Goal: Task Accomplishment & Management: Manage account settings

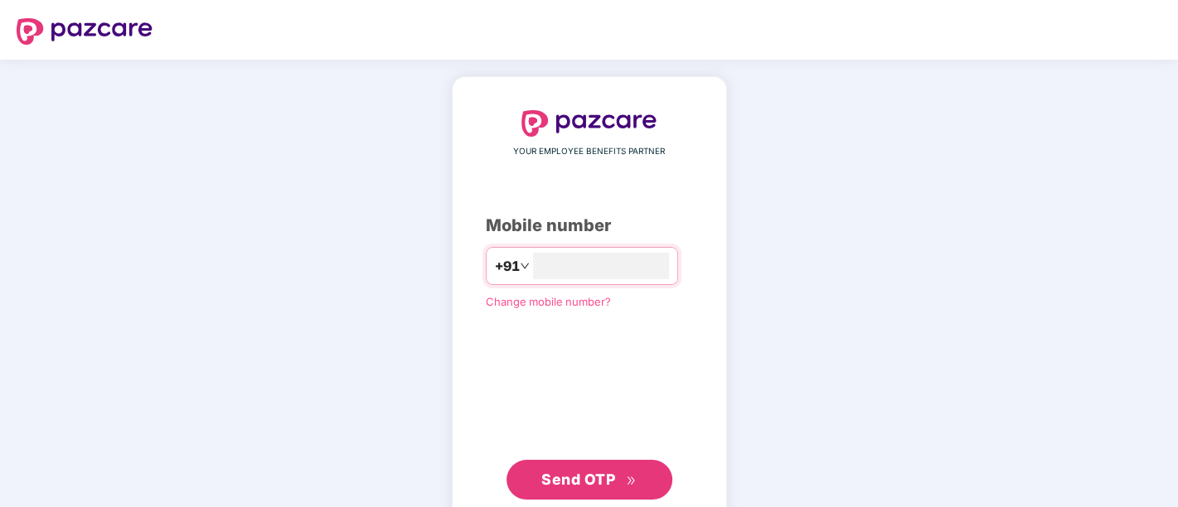
drag, startPoint x: 0, startPoint y: 0, endPoint x: 313, endPoint y: 110, distance: 331.4
click at [314, 79] on div "YOUR EMPLOYEE BENEFITS PARTNER Mobile number +91 Change mobile number? Send OTP" at bounding box center [589, 305] width 1178 height 491
click at [623, 276] on input "number" at bounding box center [601, 266] width 136 height 27
type input "**********"
click at [589, 487] on span "Send OTP" at bounding box center [588, 478] width 95 height 23
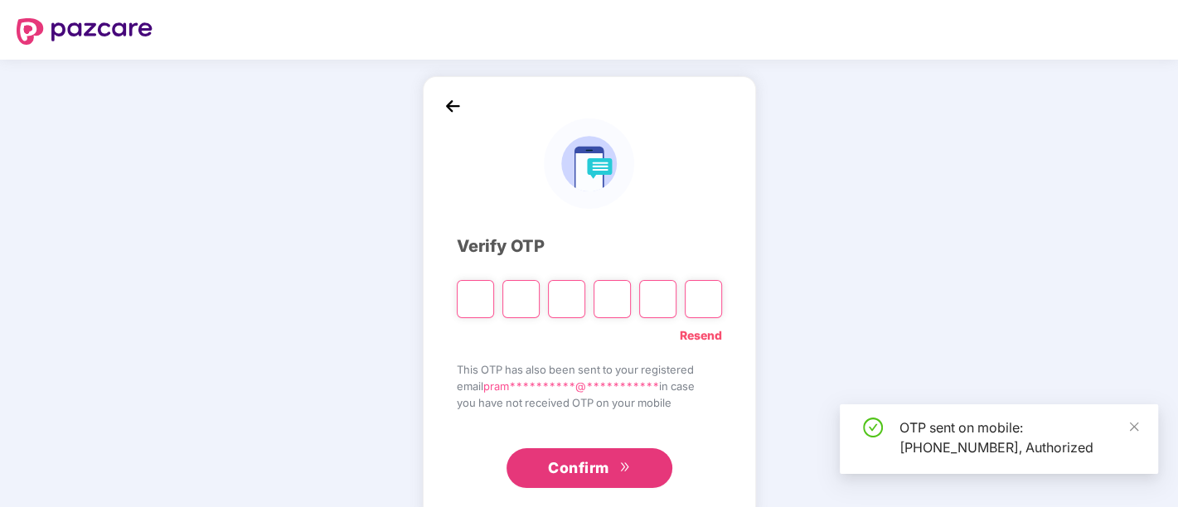
click at [237, 256] on div "**********" at bounding box center [589, 300] width 1178 height 481
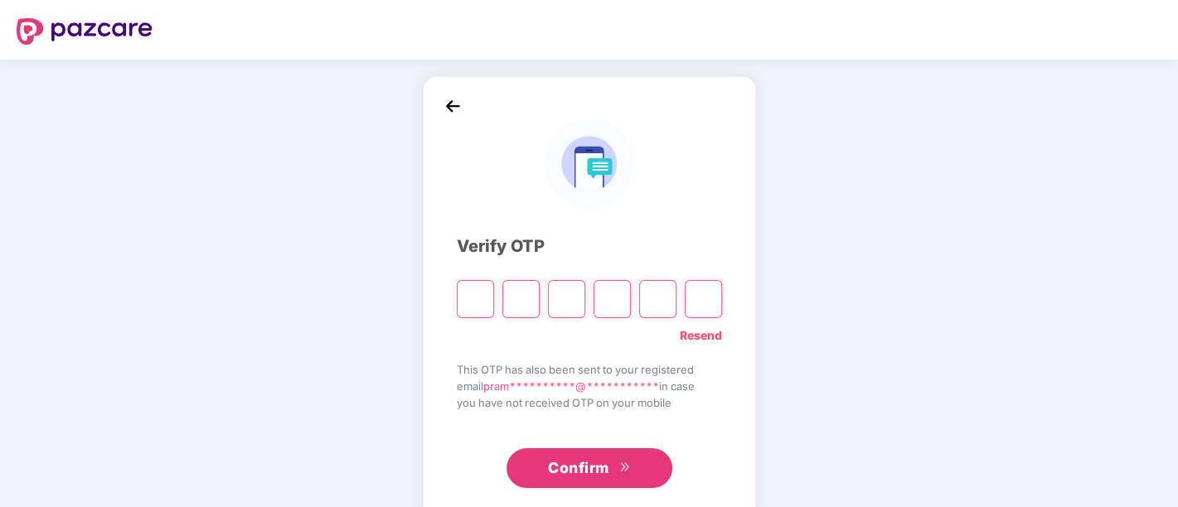
click at [476, 295] on input "Please enter verification code. Digit 1" at bounding box center [475, 299] width 37 height 38
paste input "*"
type input "*"
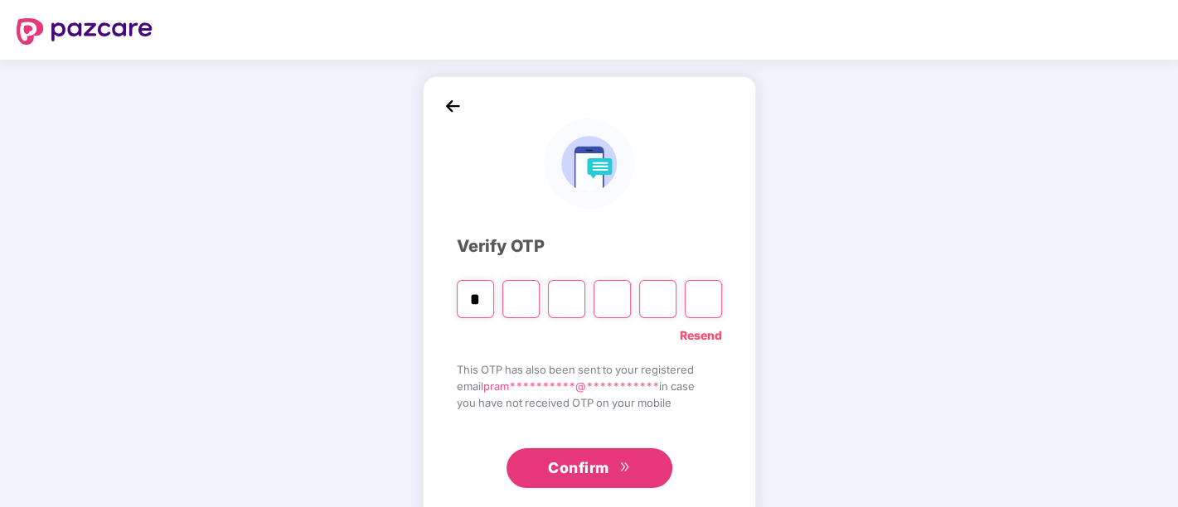
type input "*"
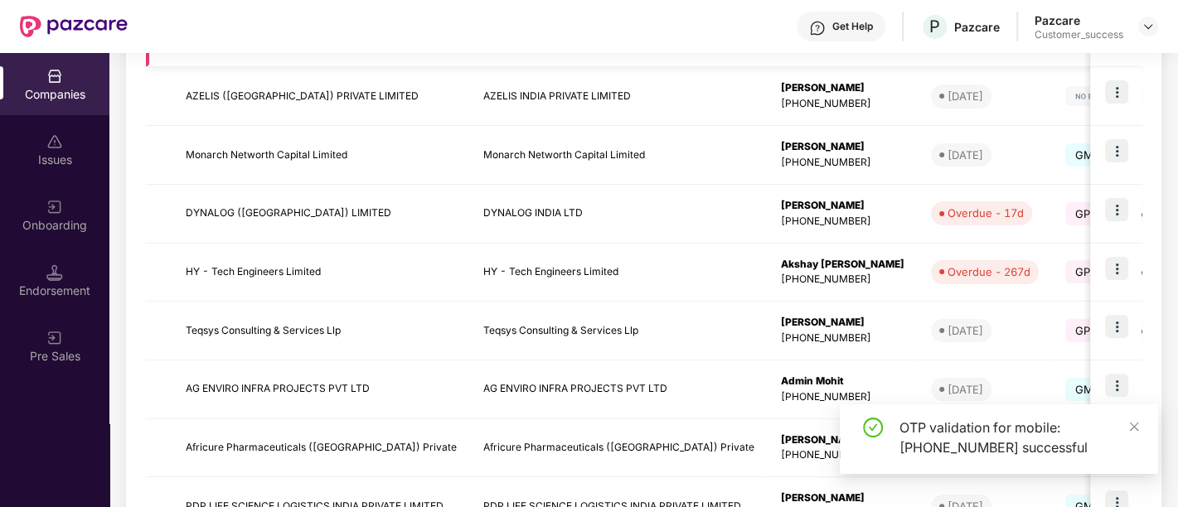
scroll to position [421, 0]
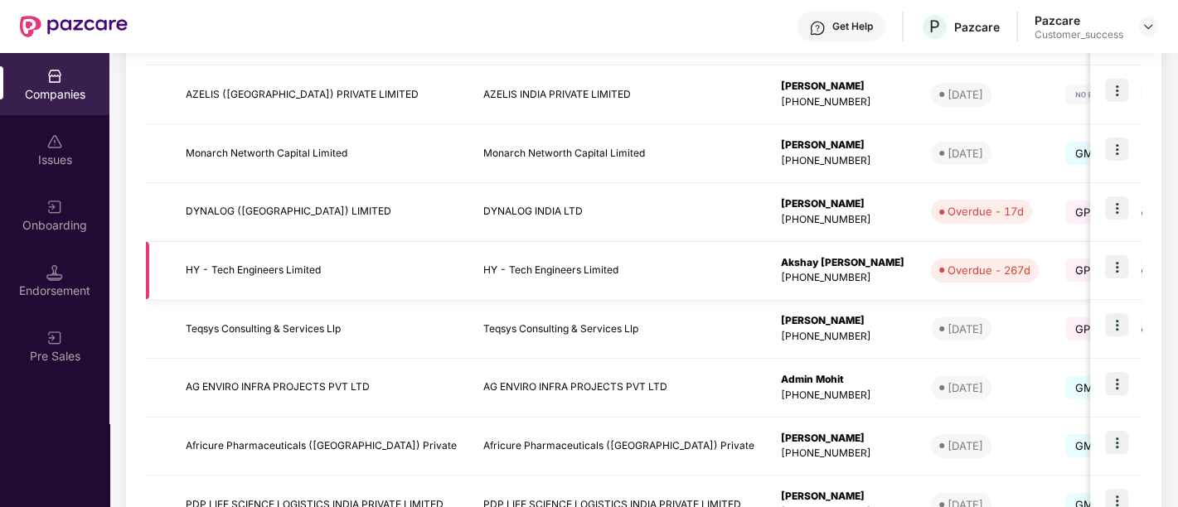
click at [1115, 272] on img at bounding box center [1116, 266] width 23 height 23
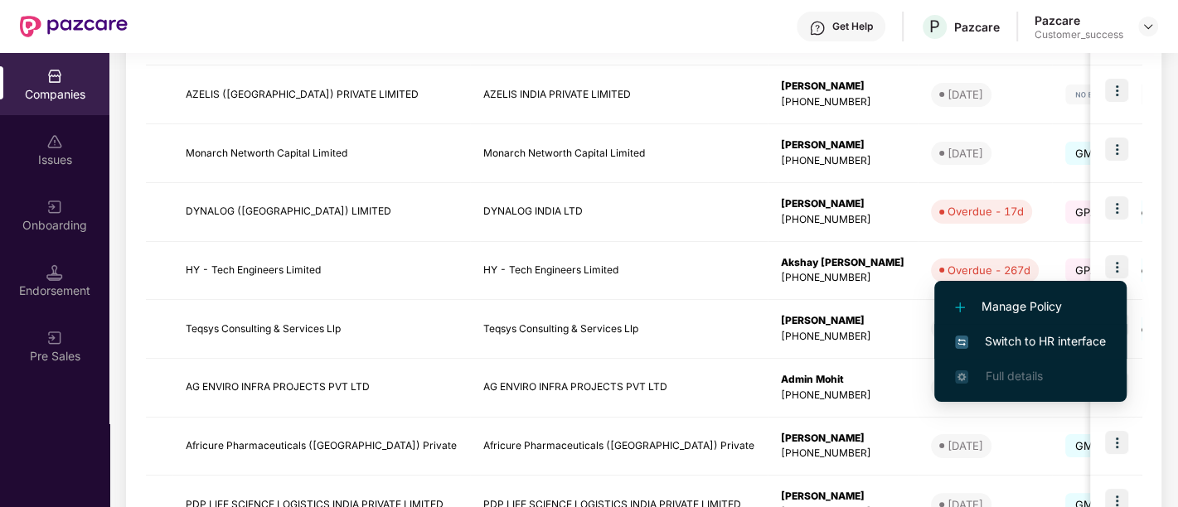
click at [1035, 345] on span "Switch to HR interface" at bounding box center [1030, 341] width 151 height 18
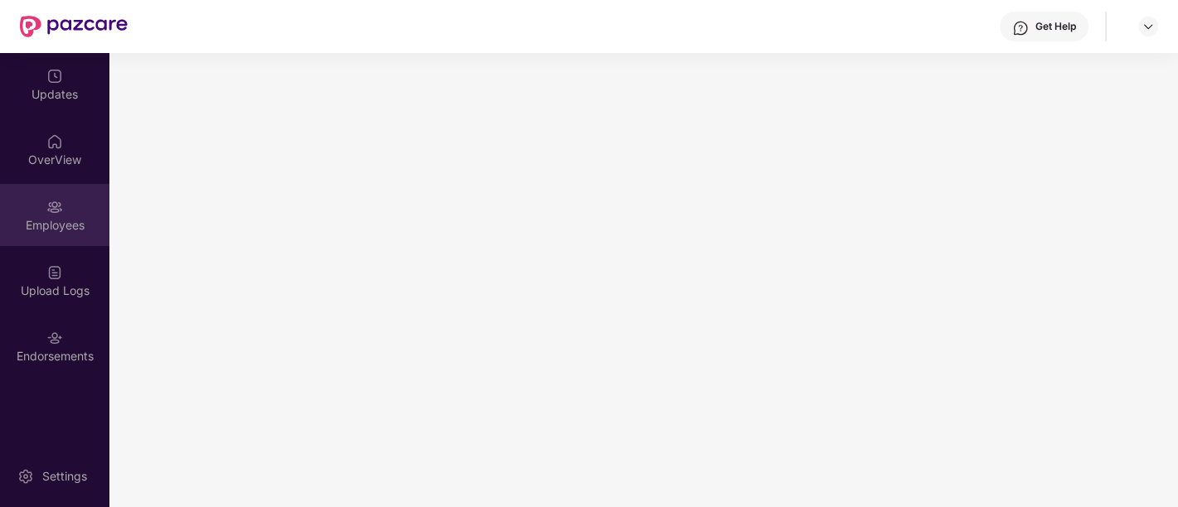
click at [57, 241] on div "Employees" at bounding box center [54, 215] width 109 height 62
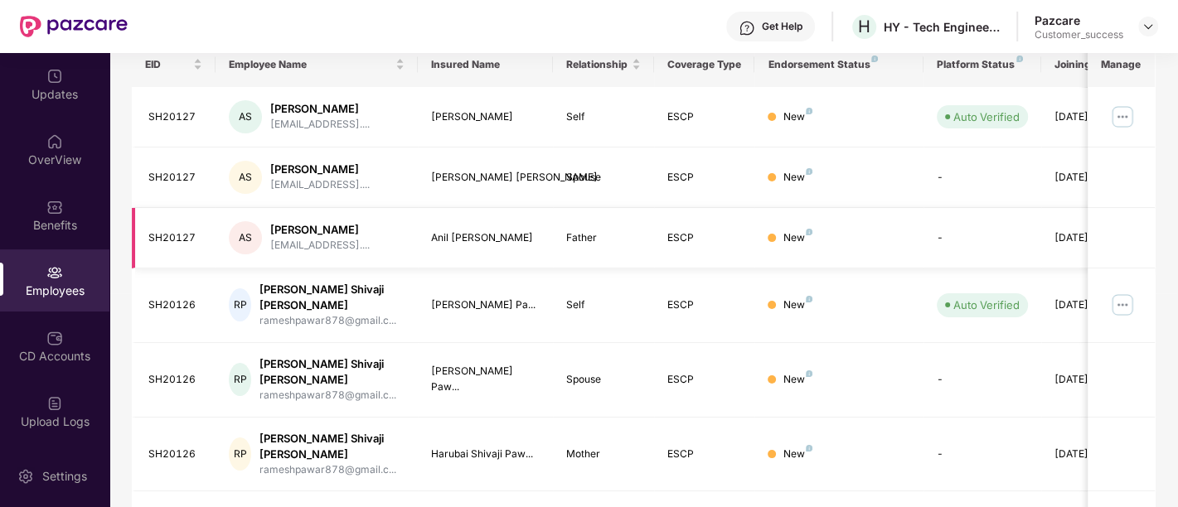
scroll to position [0, 0]
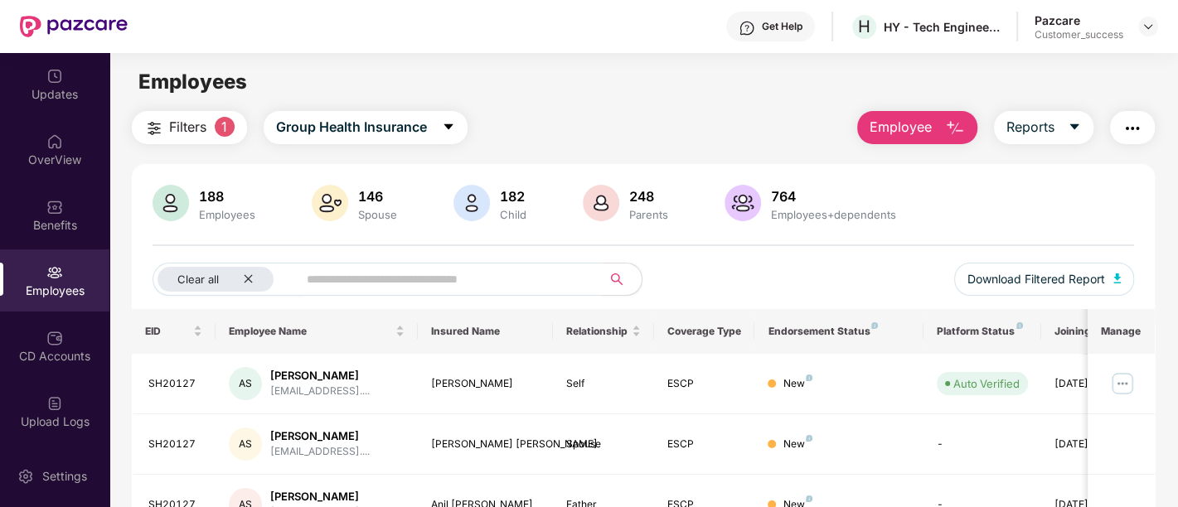
click at [398, 279] on input "text" at bounding box center [443, 279] width 273 height 25
click at [434, 272] on input "text" at bounding box center [443, 279] width 273 height 25
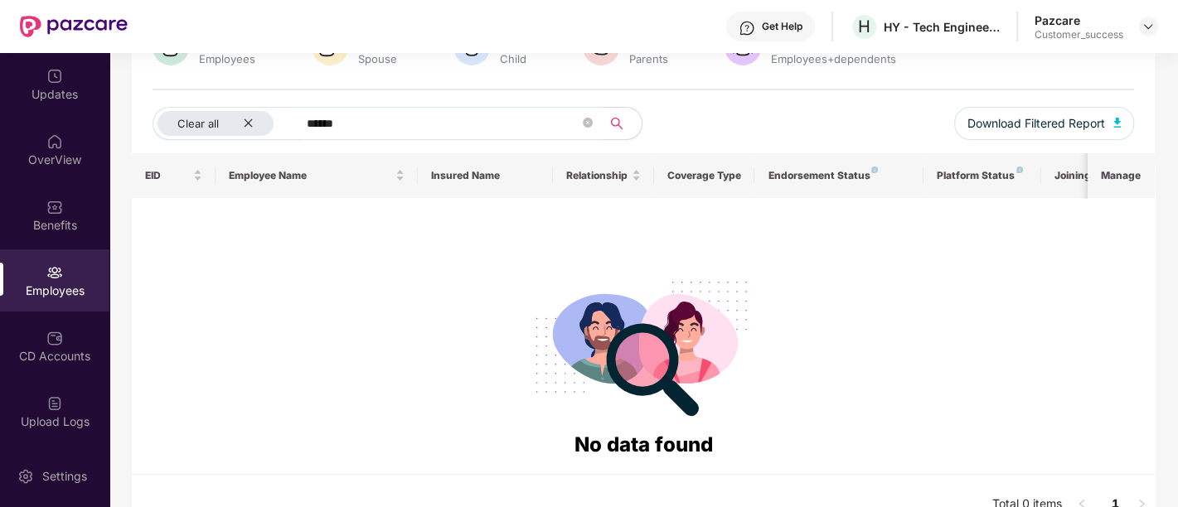
scroll to position [156, 0]
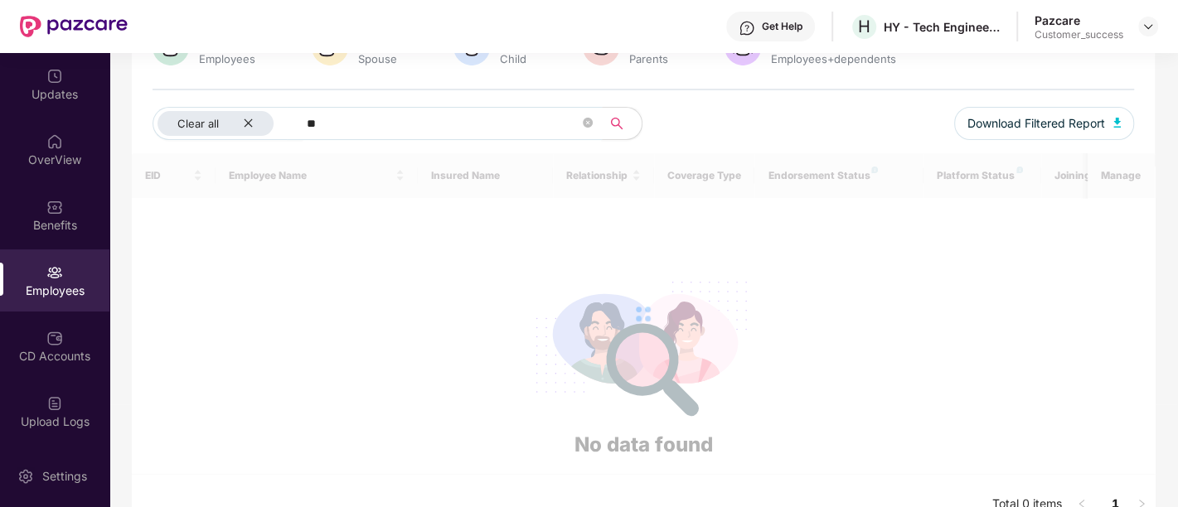
type input "*"
paste input "**********"
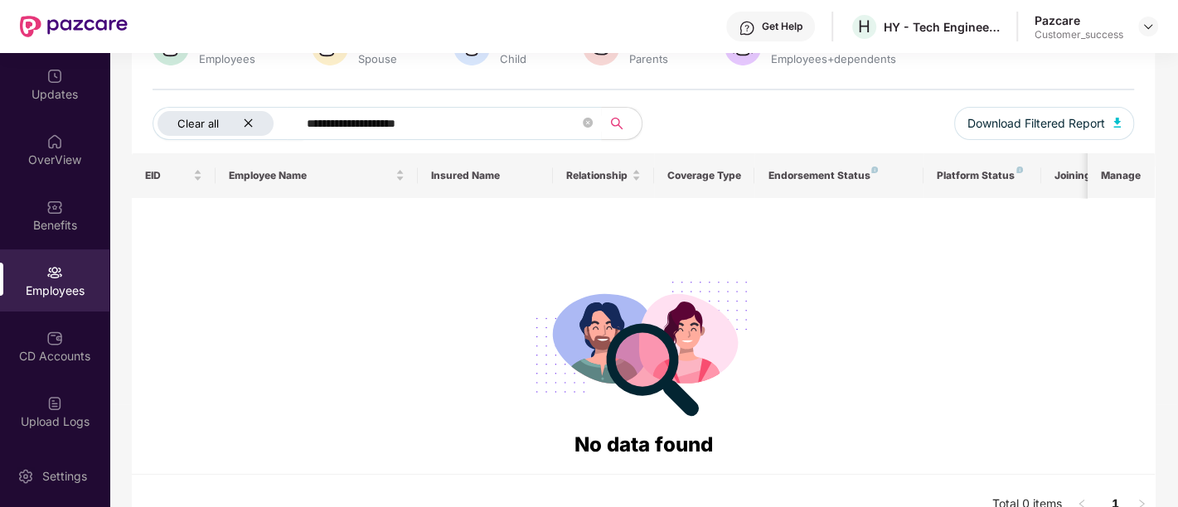
click at [249, 122] on icon "close" at bounding box center [248, 123] width 11 height 11
click at [407, 125] on input "**********" at bounding box center [406, 123] width 298 height 25
click at [255, 124] on span "**********" at bounding box center [407, 123] width 340 height 33
type input "**********"
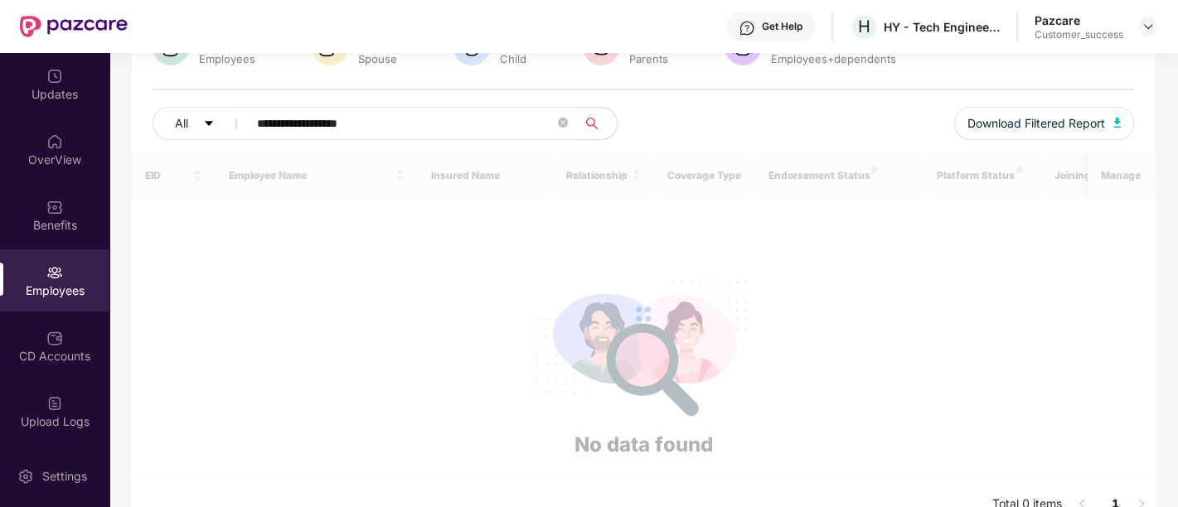
scroll to position [0, 0]
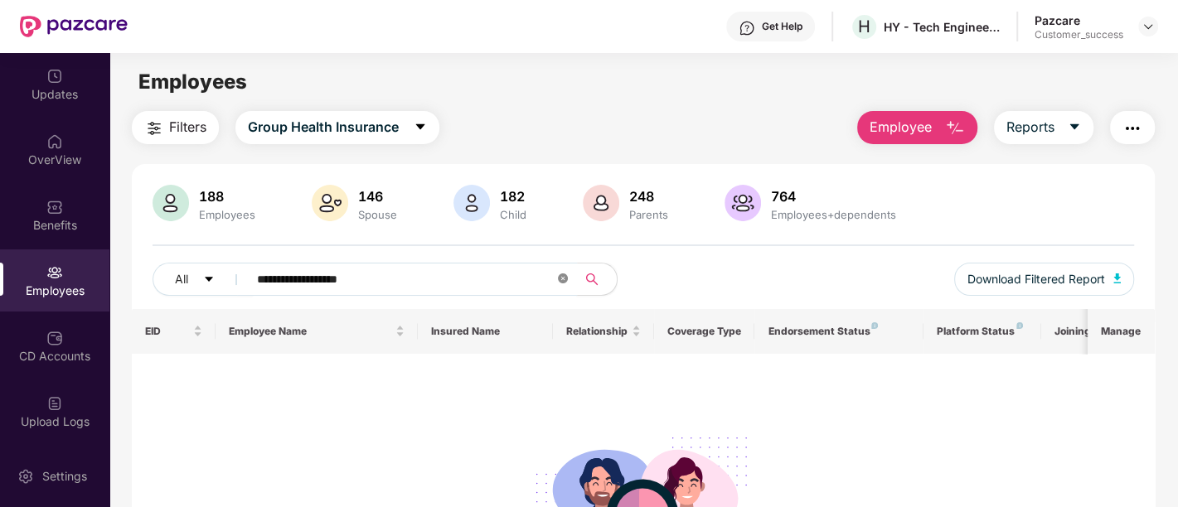
click at [561, 281] on icon "close-circle" at bounding box center [563, 279] width 10 height 10
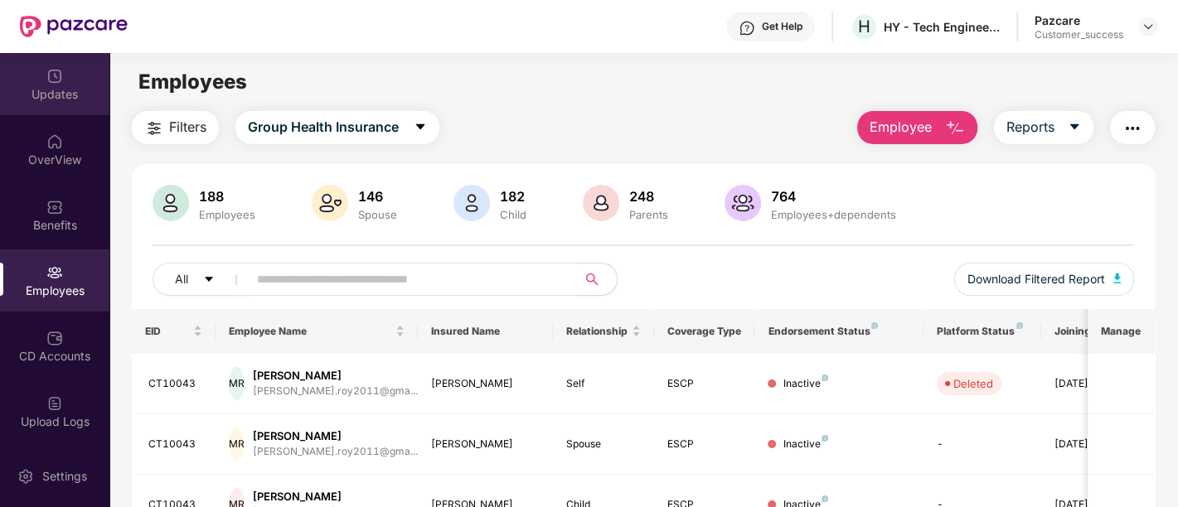
click at [46, 76] on img at bounding box center [54, 76] width 17 height 17
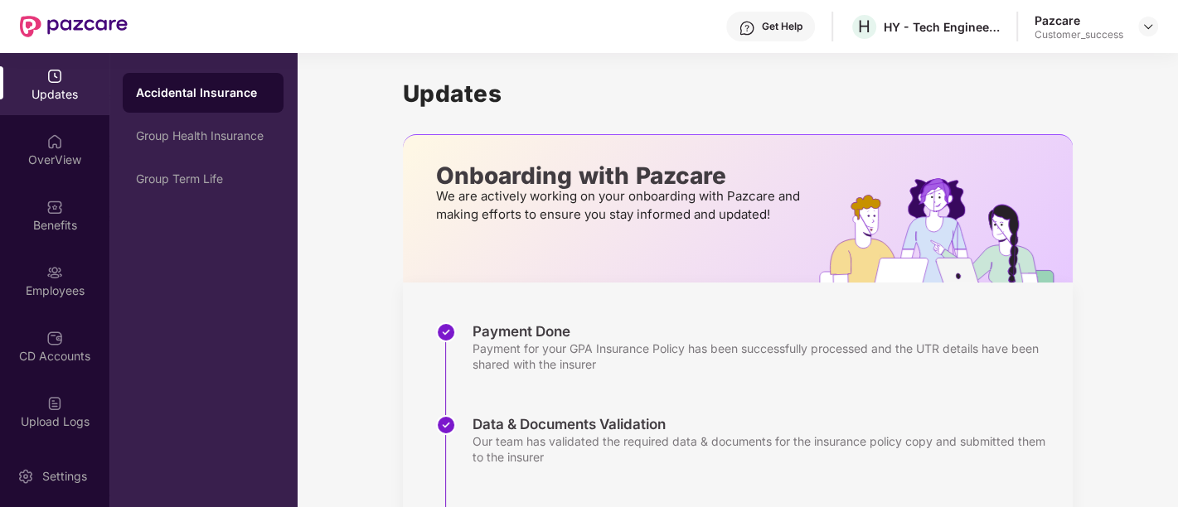
click at [56, 72] on img at bounding box center [54, 76] width 17 height 17
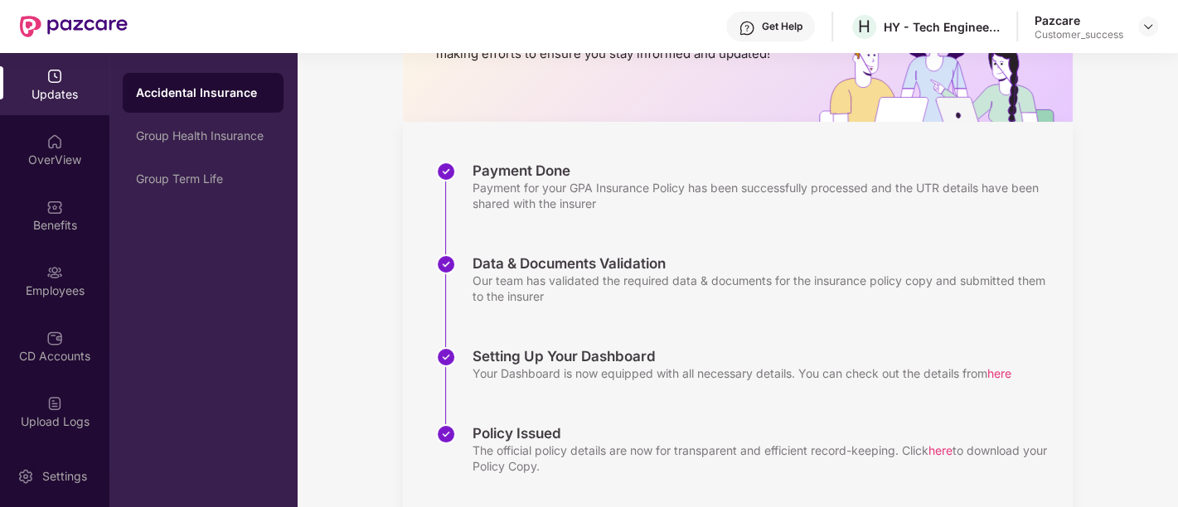
scroll to position [162, 0]
click at [159, 143] on div "Group Health Insurance" at bounding box center [203, 136] width 161 height 40
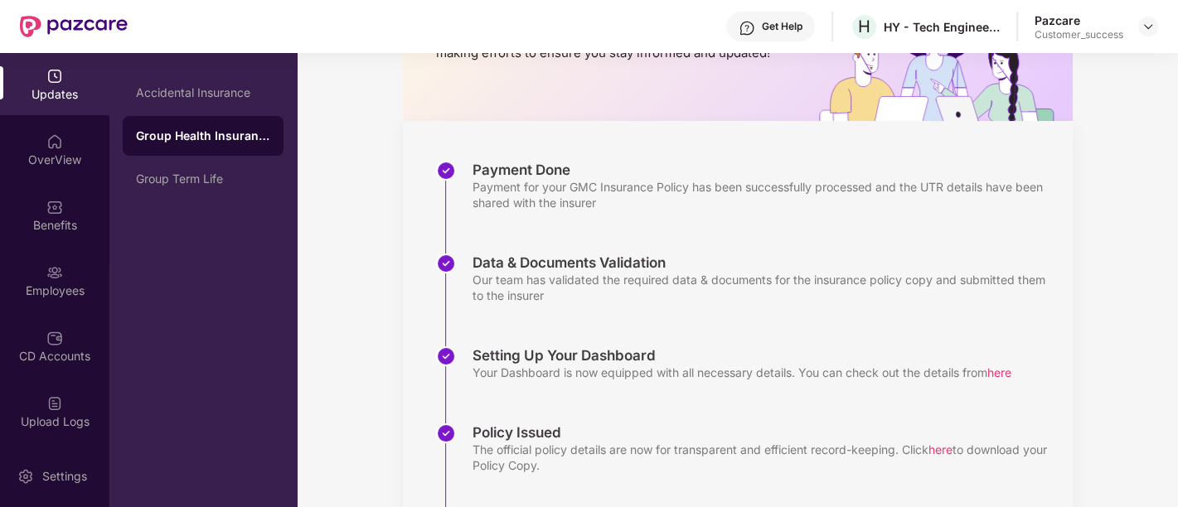
scroll to position [0, 0]
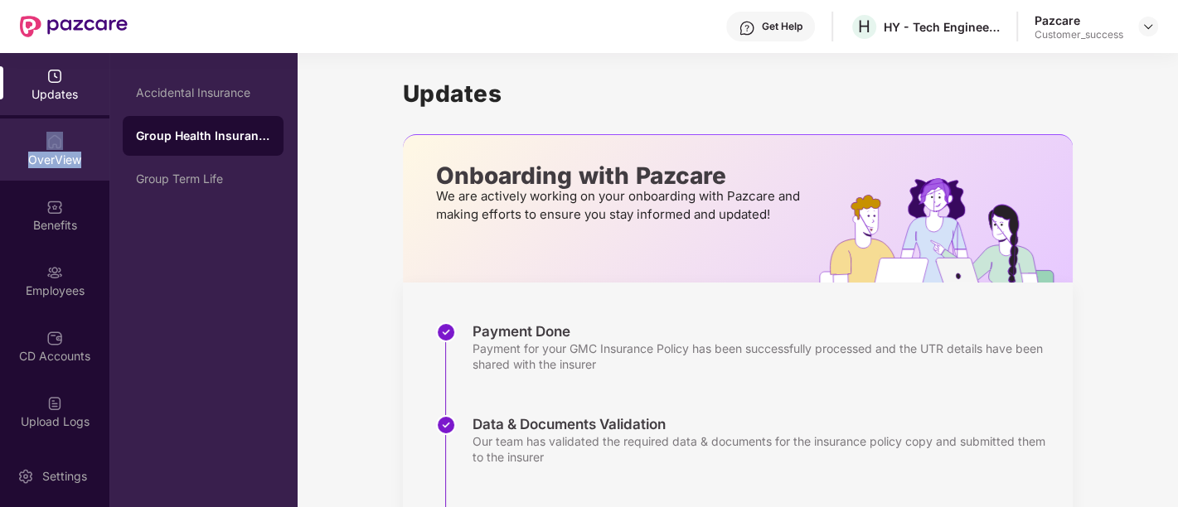
drag, startPoint x: 85, startPoint y: 78, endPoint x: 79, endPoint y: 155, distance: 77.3
click at [79, 155] on div "Updates OverView Benefits Employees CD Accounts Upload Logs Claims Endorsements…" at bounding box center [54, 249] width 109 height 392
click at [79, 155] on div "OverView" at bounding box center [54, 160] width 109 height 17
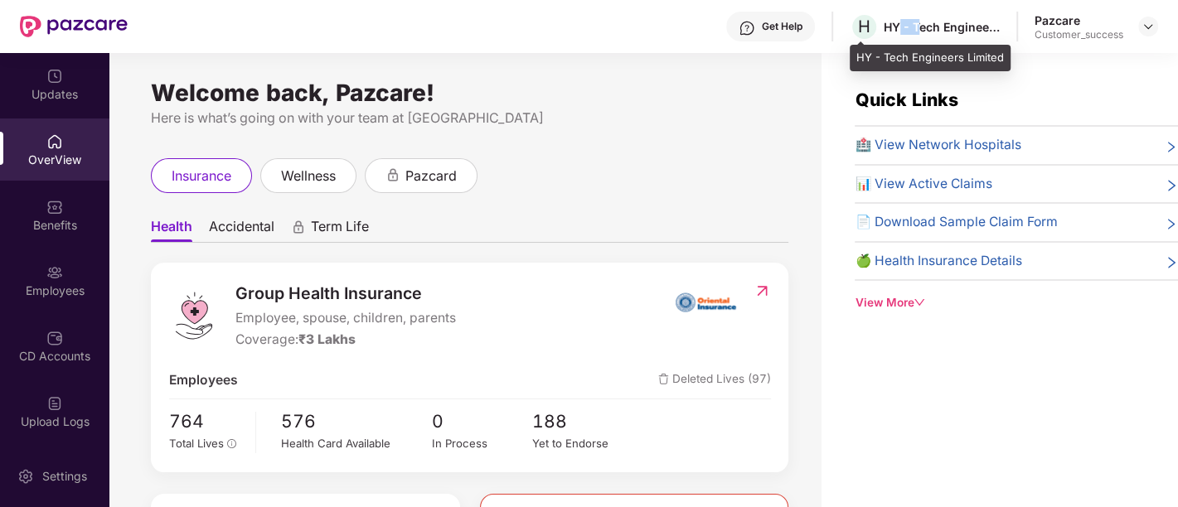
drag, startPoint x: 901, startPoint y: 17, endPoint x: 918, endPoint y: 25, distance: 18.2
click at [918, 25] on div "H HY - Tech Engineers Limited" at bounding box center [925, 26] width 150 height 29
click at [918, 25] on div "HY - Tech Engineers Limited" at bounding box center [942, 27] width 116 height 16
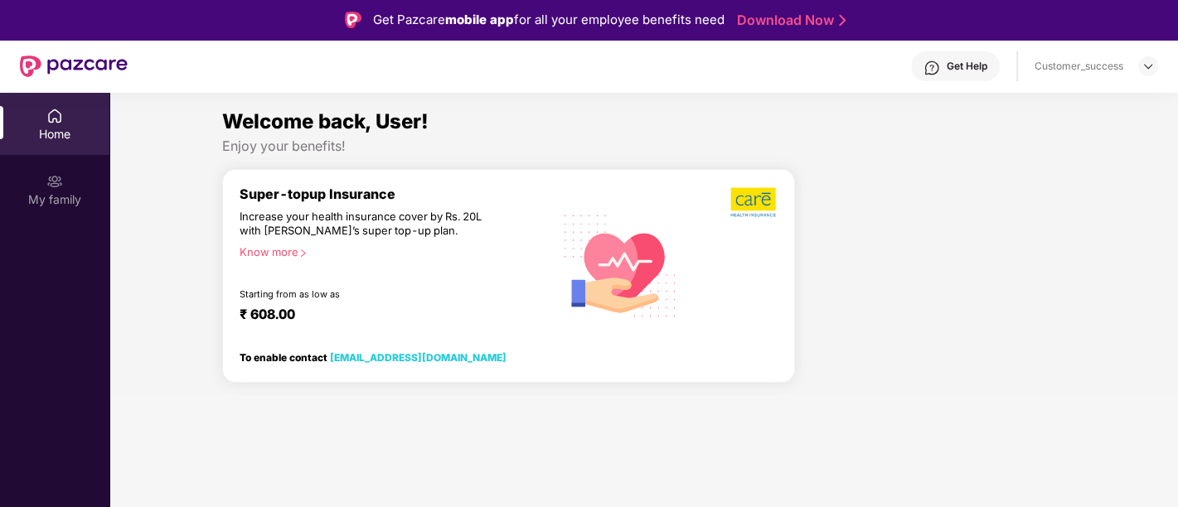
click at [81, 135] on div "Home" at bounding box center [54, 134] width 109 height 17
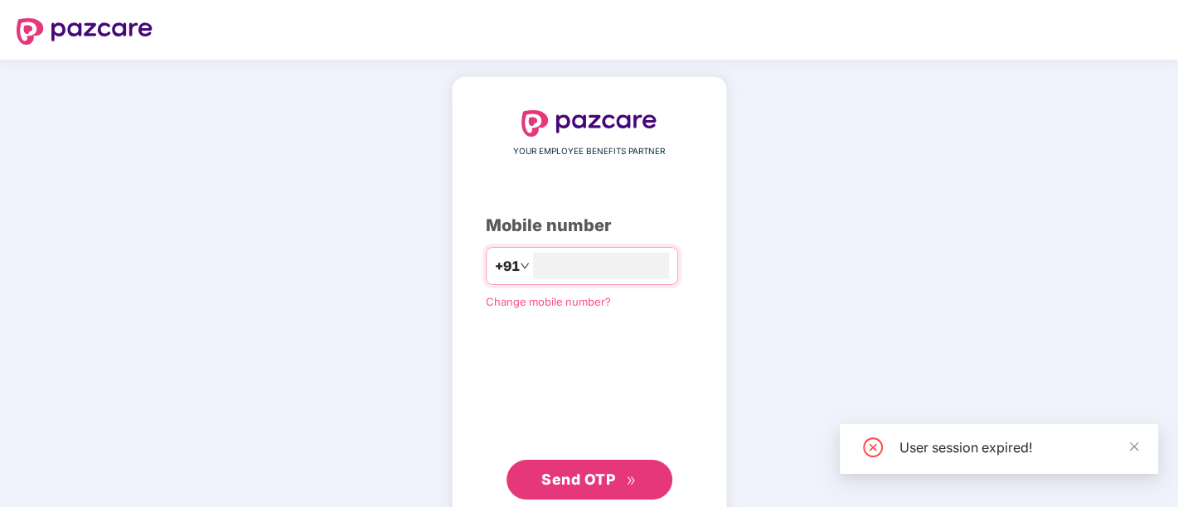
type input "**********"
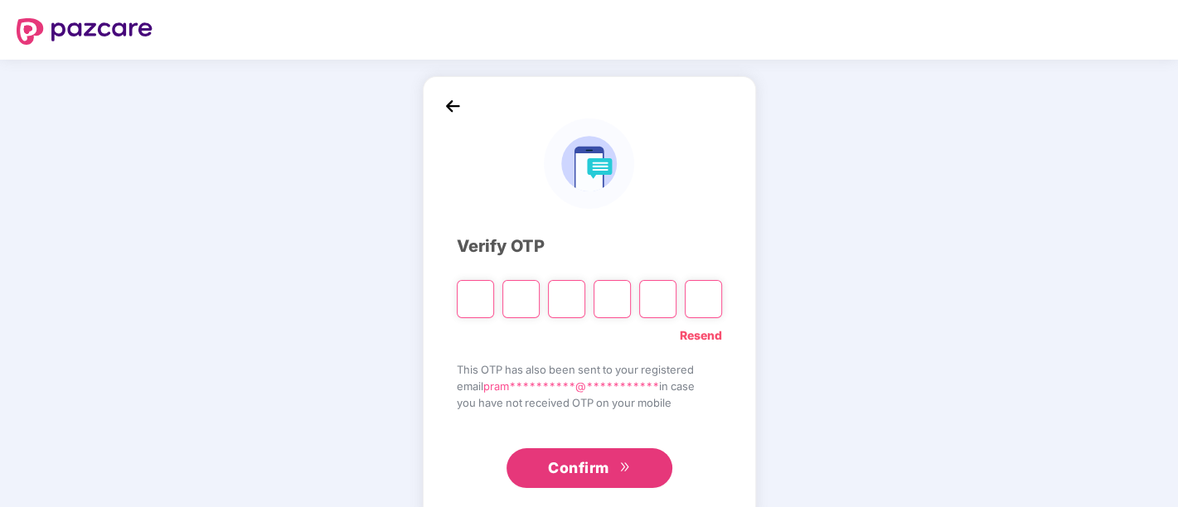
type input "*"
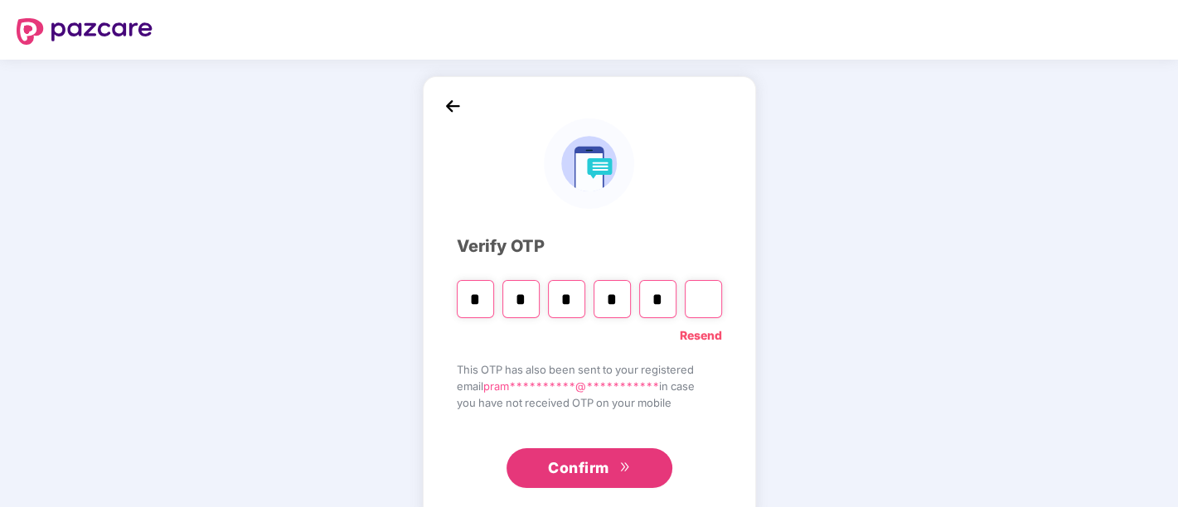
type input "*"
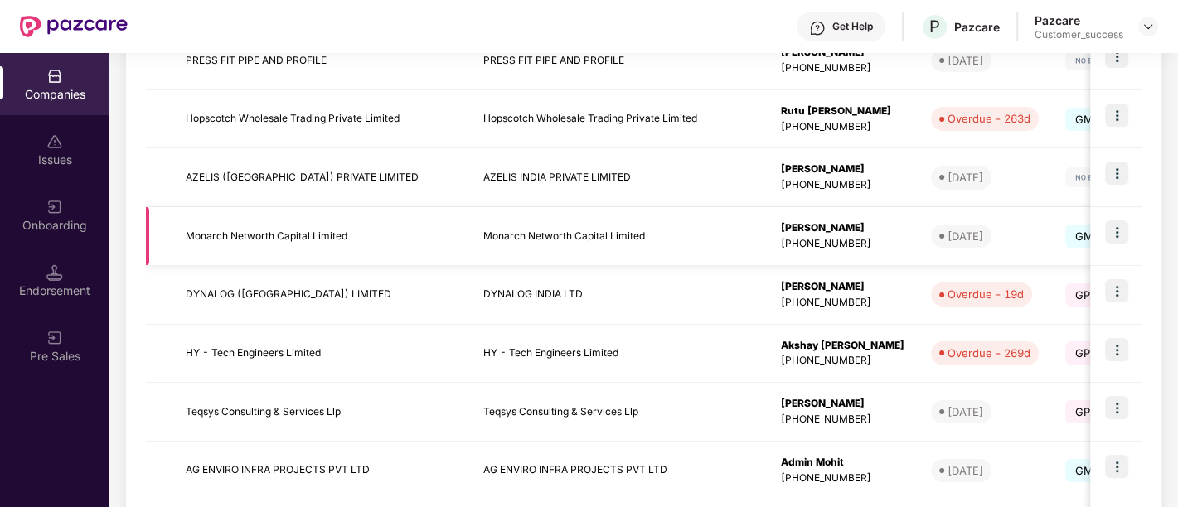
scroll to position [393, 0]
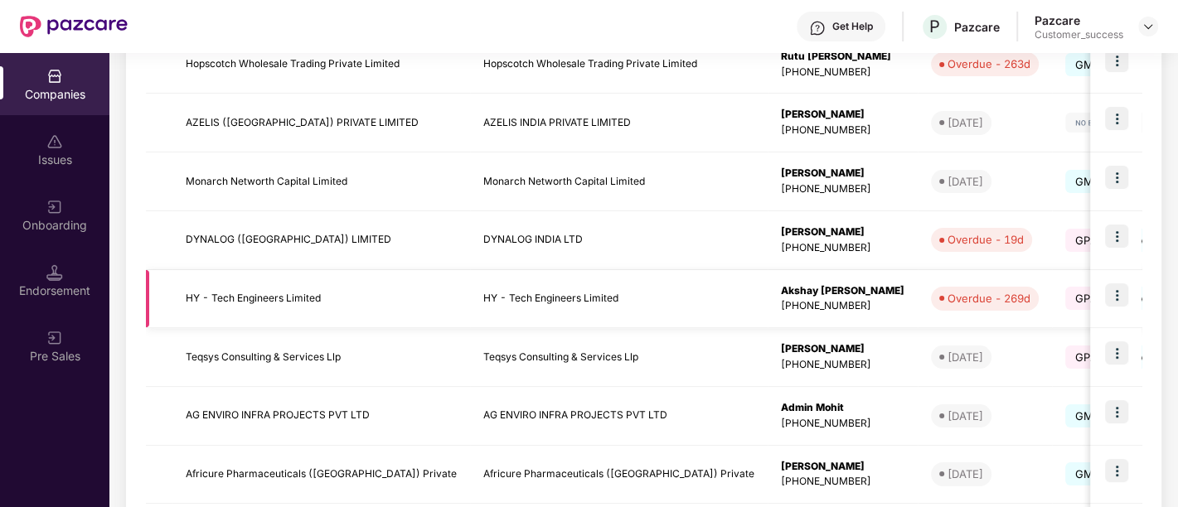
click at [387, 294] on td "HY - Tech Engineers Limited" at bounding box center [321, 299] width 298 height 59
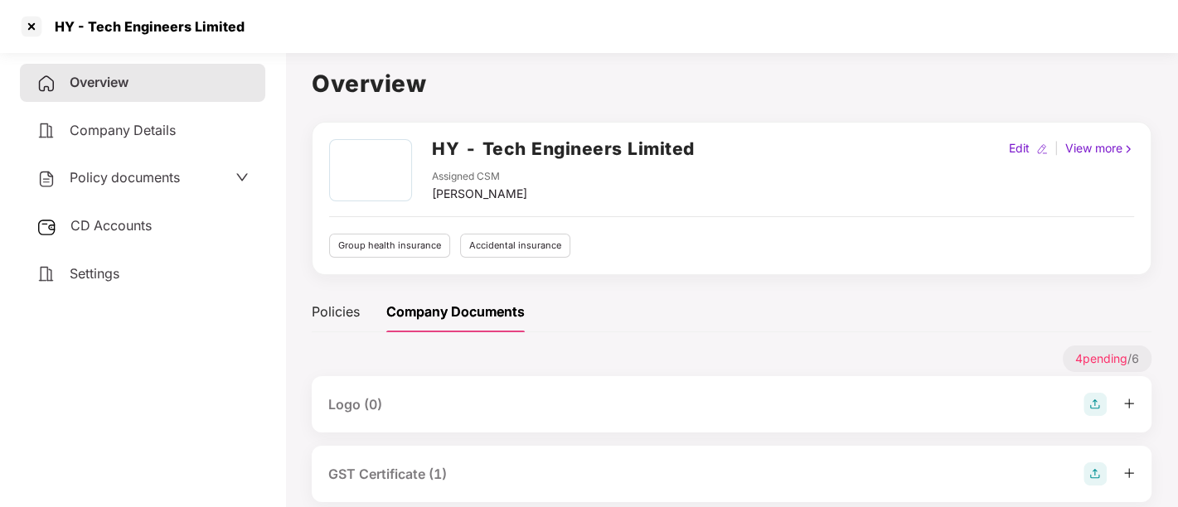
click at [647, 143] on h2 "HY - Tech Engineers Limited" at bounding box center [563, 148] width 263 height 27
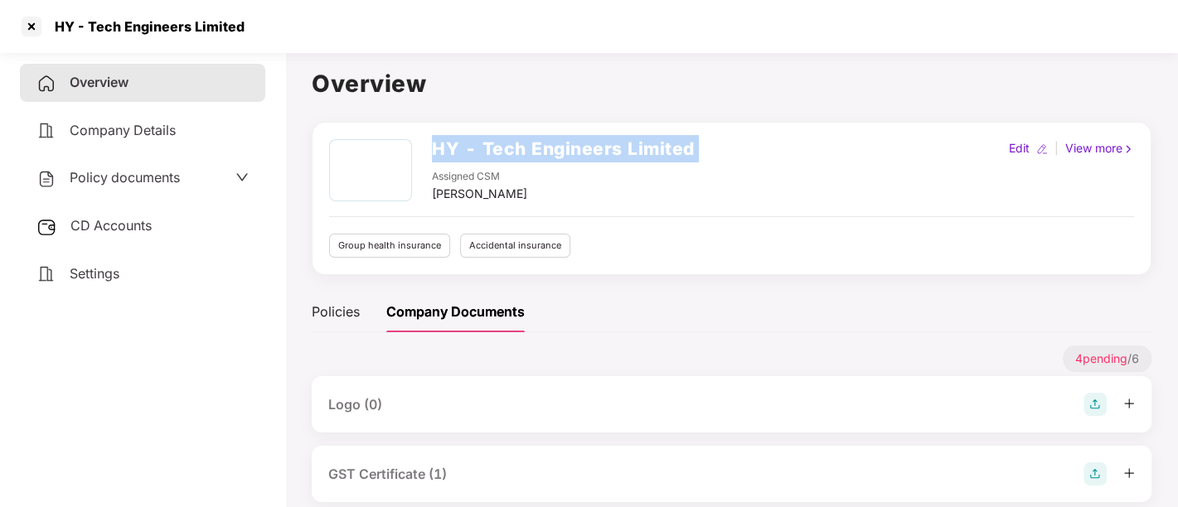
click at [647, 143] on h2 "HY - Tech Engineers Limited" at bounding box center [563, 148] width 263 height 27
copy h2 "HY - Tech Engineers Limited"
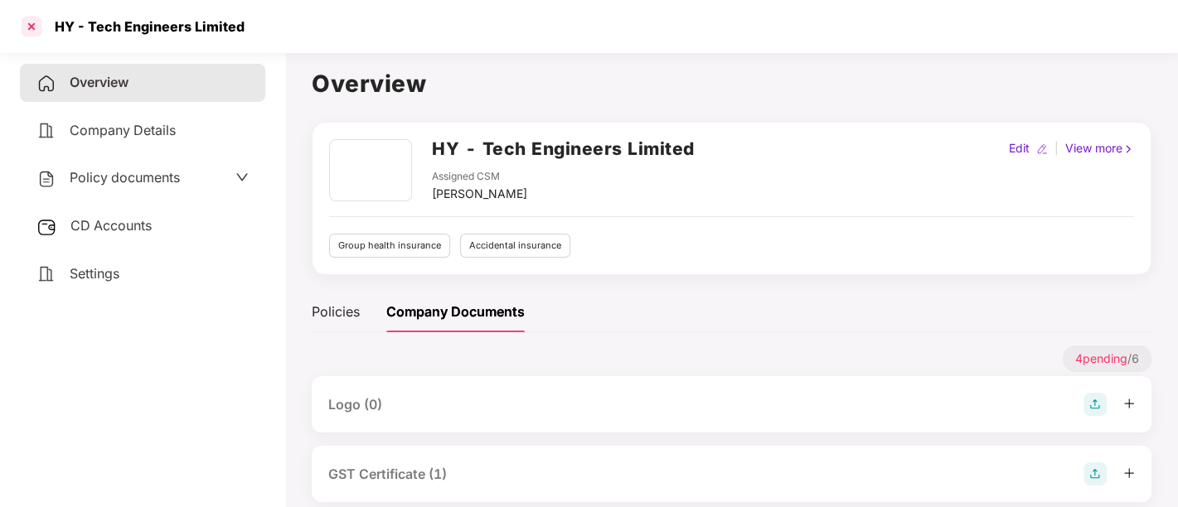
click at [39, 33] on div at bounding box center [31, 26] width 27 height 27
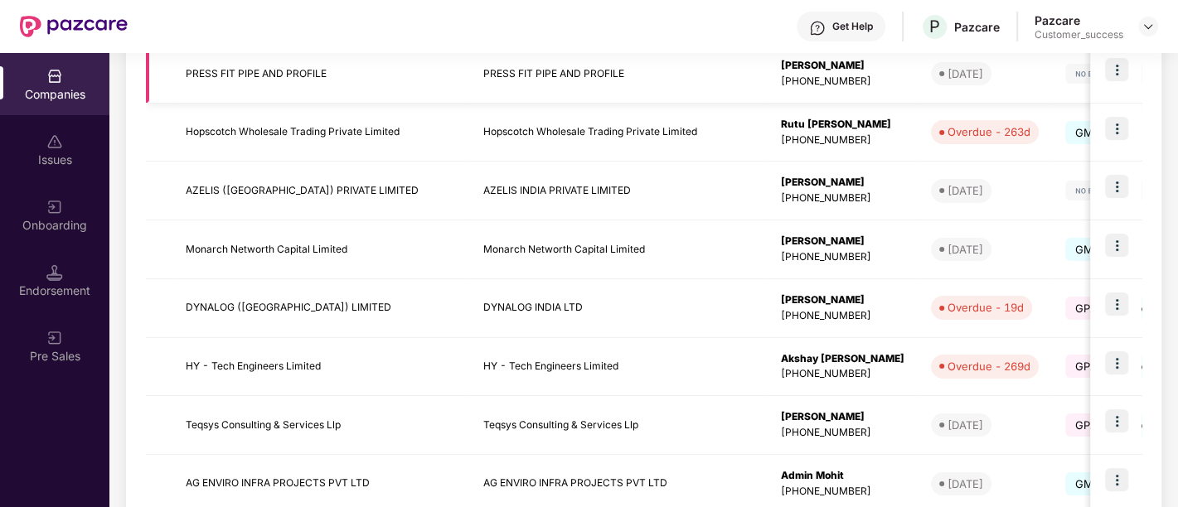
scroll to position [327, 0]
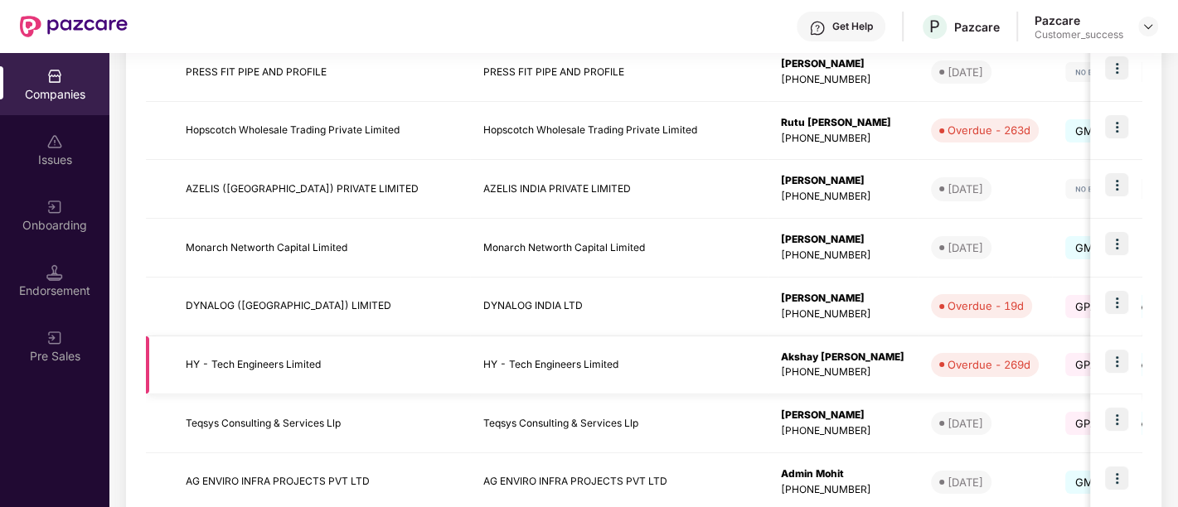
click at [1115, 359] on img at bounding box center [1116, 361] width 23 height 23
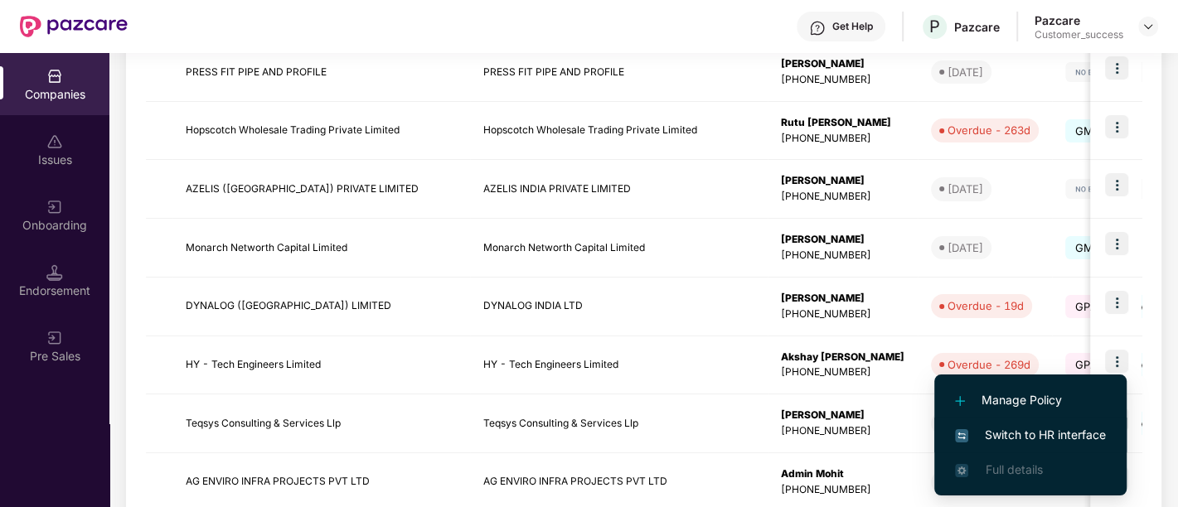
click at [995, 439] on span "Switch to HR interface" at bounding box center [1030, 435] width 151 height 18
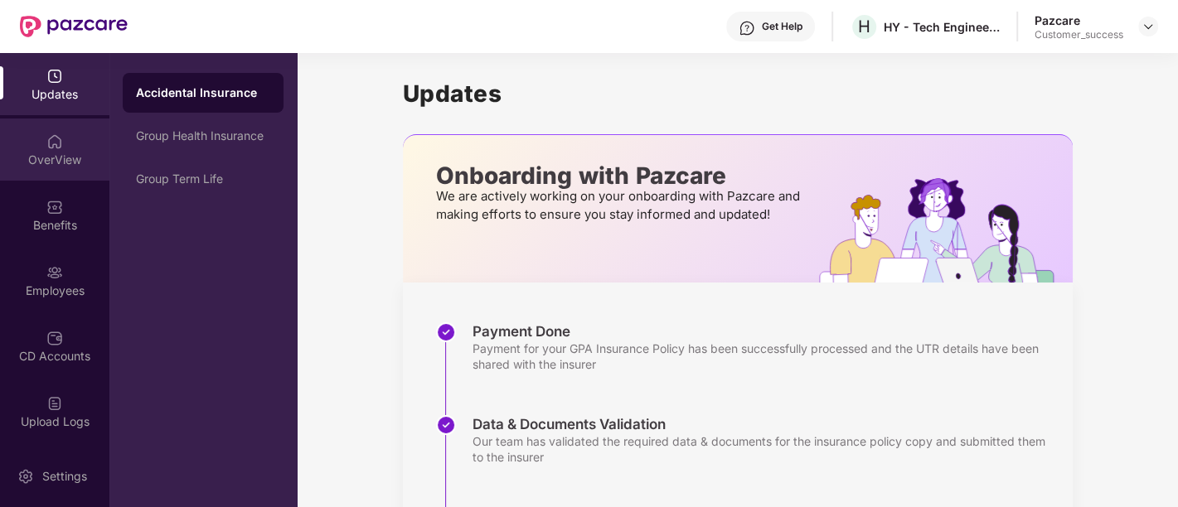
click at [53, 128] on div "OverView" at bounding box center [54, 150] width 109 height 62
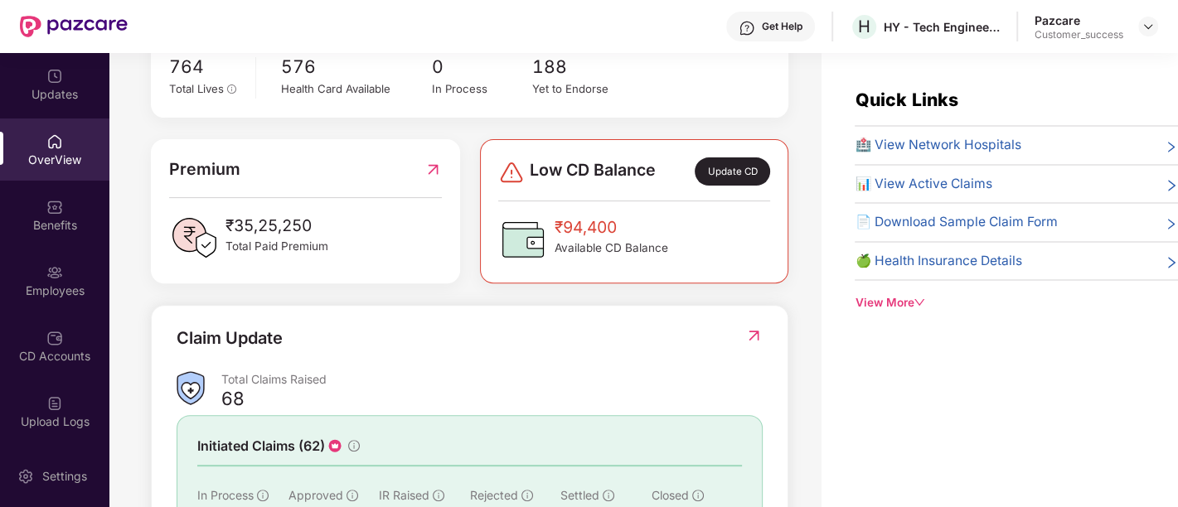
scroll to position [355, 0]
click at [920, 299] on icon "down" at bounding box center [920, 303] width 12 height 12
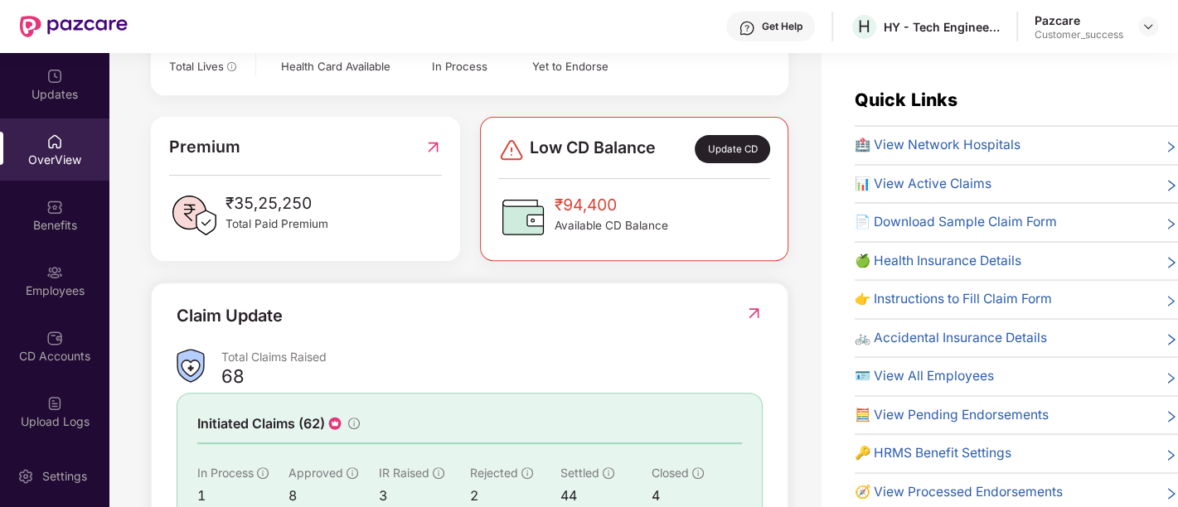
scroll to position [507, 0]
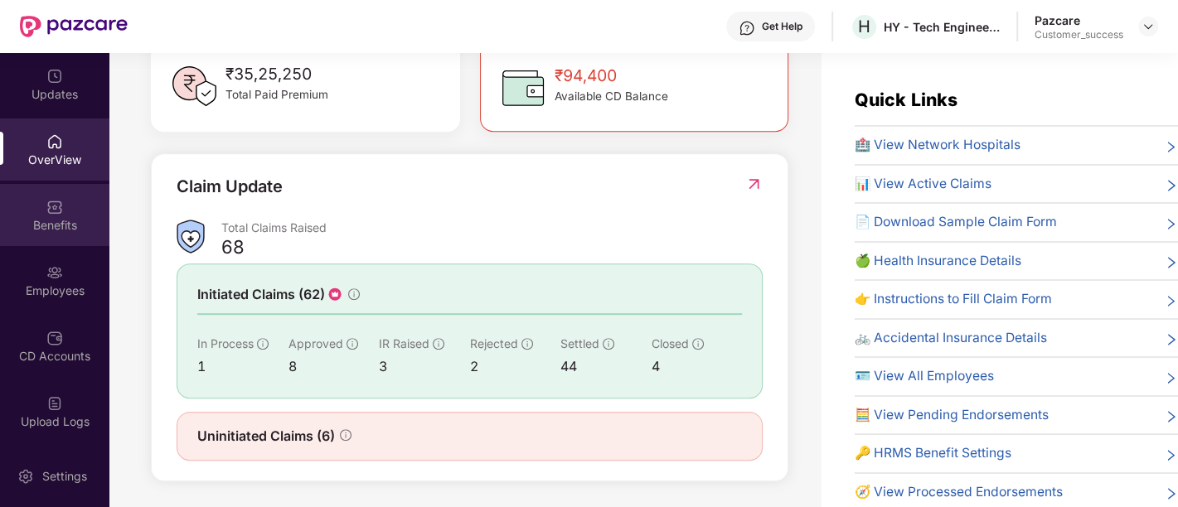
click at [45, 230] on div "Benefits" at bounding box center [54, 225] width 109 height 17
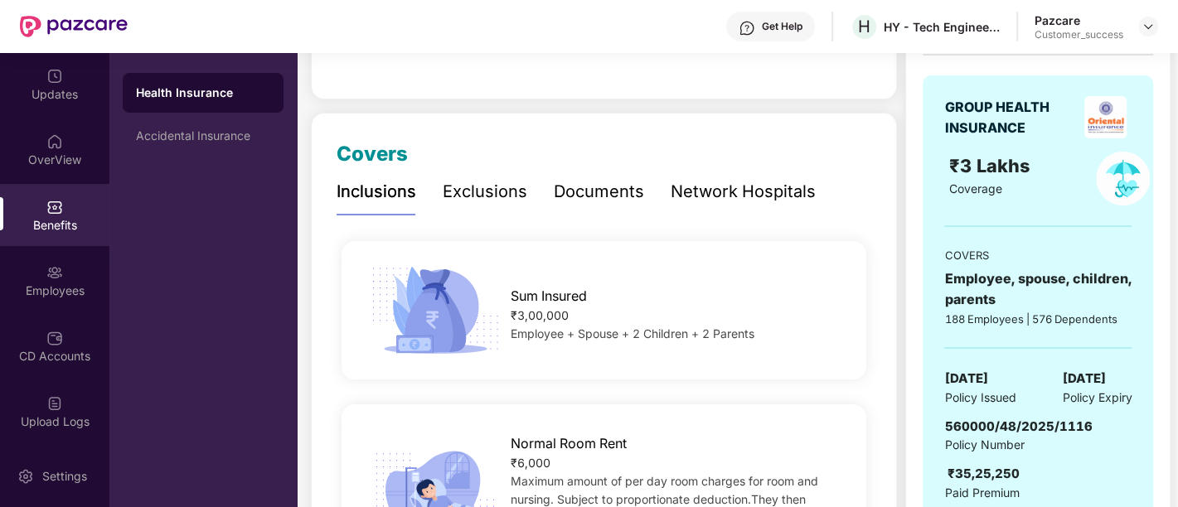
scroll to position [171, 0]
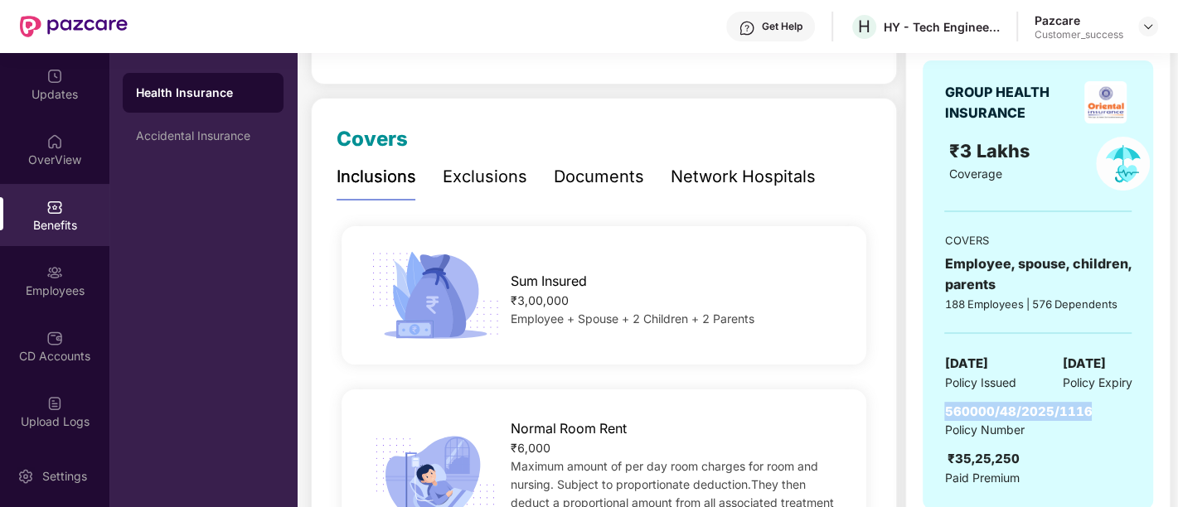
drag, startPoint x: 1094, startPoint y: 411, endPoint x: 938, endPoint y: 410, distance: 155.0
click at [938, 410] on div "GROUP HEALTH INSURANCE ₹3 Lakhs Coverage COVERS Employee, spouse, children, par…" at bounding box center [1038, 285] width 230 height 449
copy span "560000/48/2025/1116"
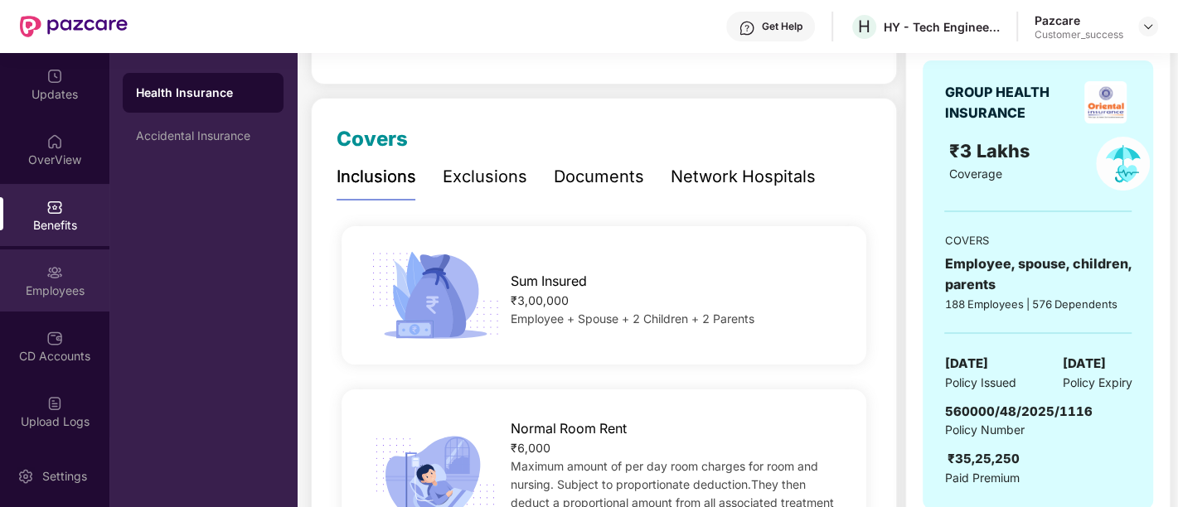
click at [60, 298] on div "Employees" at bounding box center [54, 291] width 109 height 17
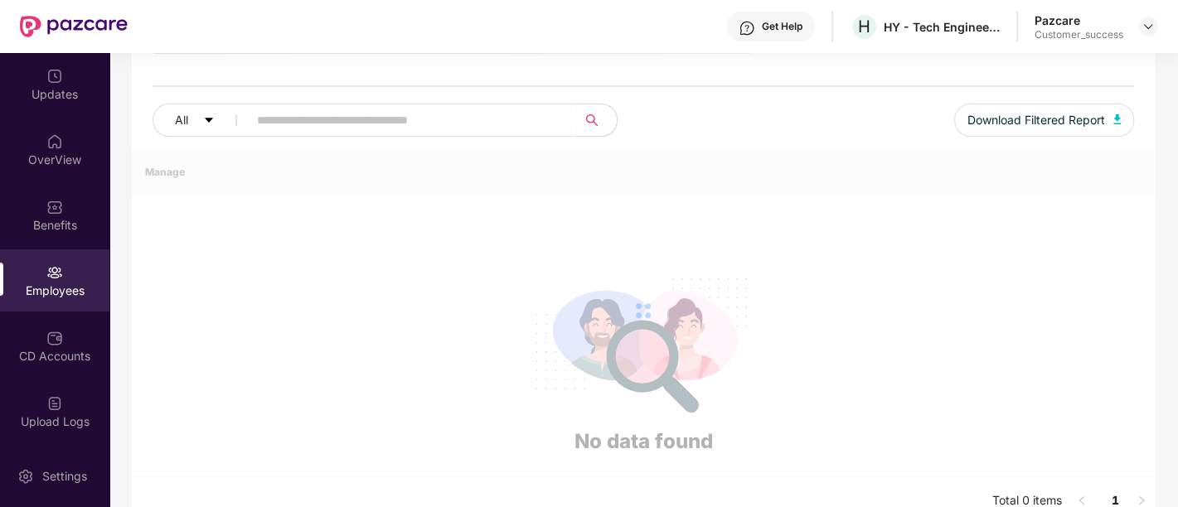
scroll to position [171, 0]
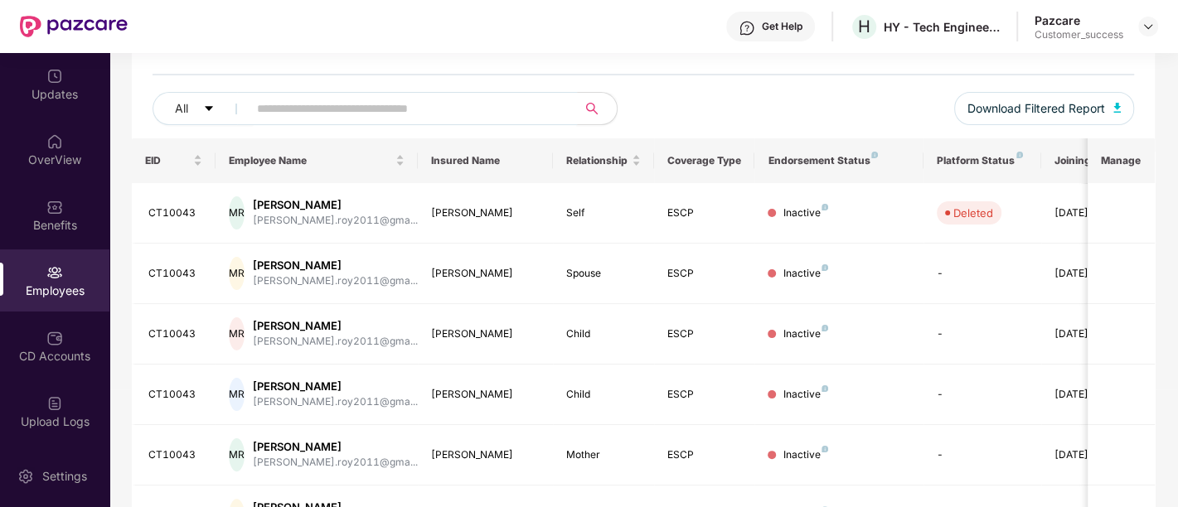
click at [400, 112] on input "text" at bounding box center [406, 108] width 298 height 25
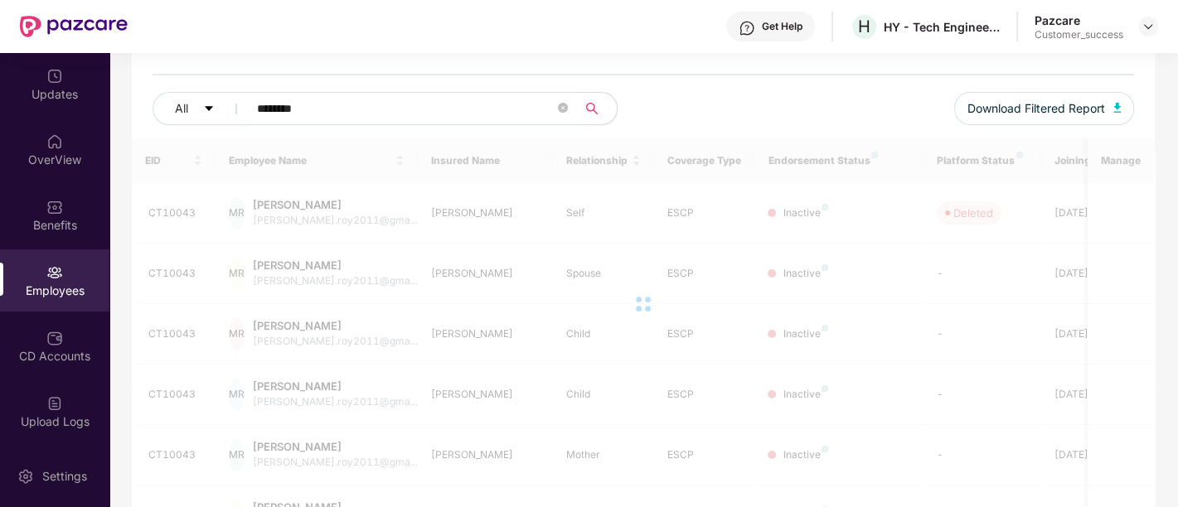
scroll to position [146, 0]
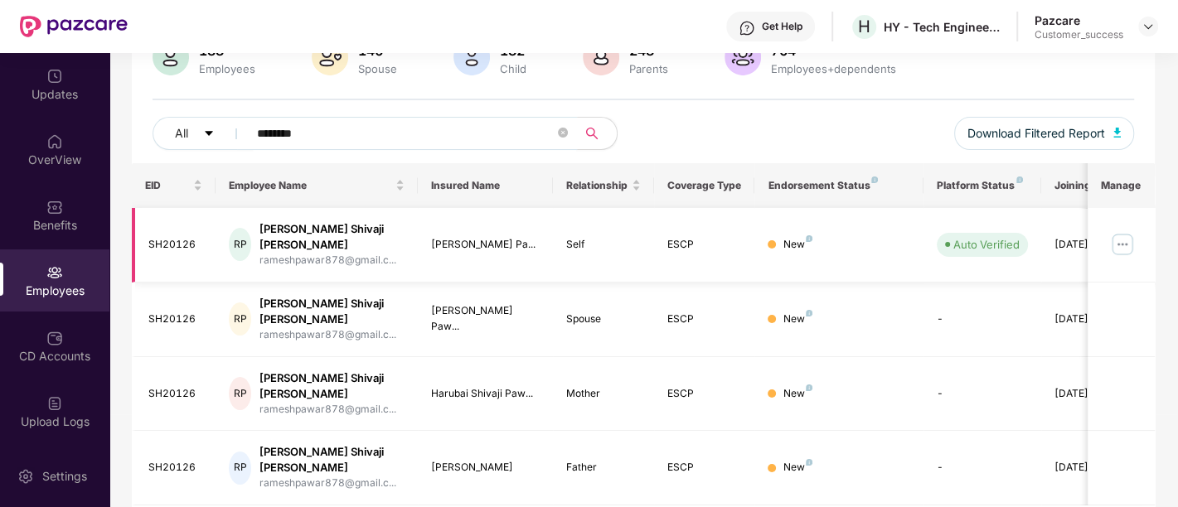
type input "********"
click at [1124, 244] on img at bounding box center [1122, 244] width 27 height 27
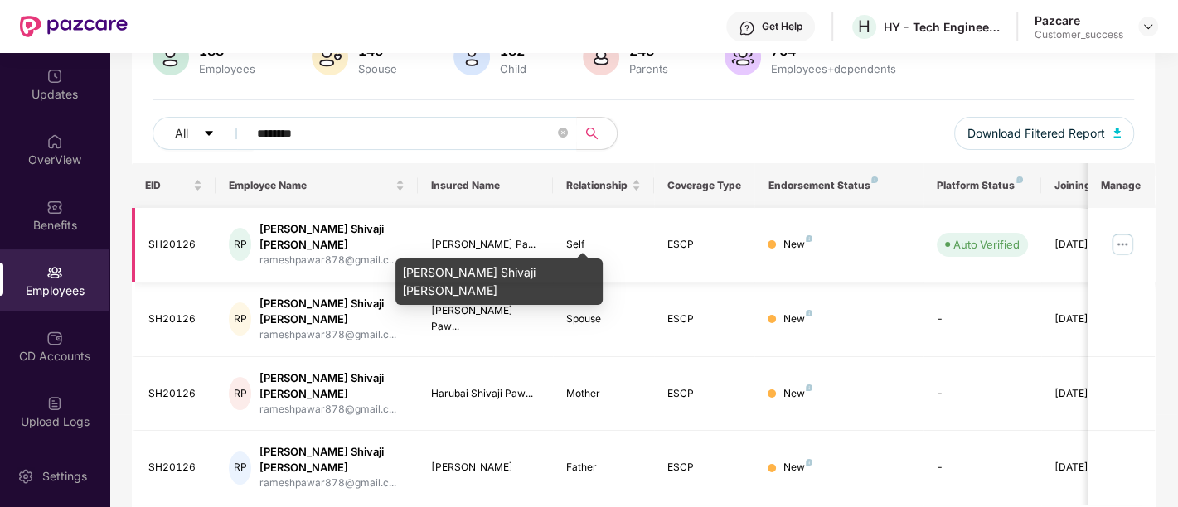
click at [457, 237] on div "[PERSON_NAME] Pa..." at bounding box center [485, 245] width 109 height 16
copy div "[PERSON_NAME] Pa..."
click at [457, 237] on div "[PERSON_NAME] Pa..." at bounding box center [485, 245] width 109 height 16
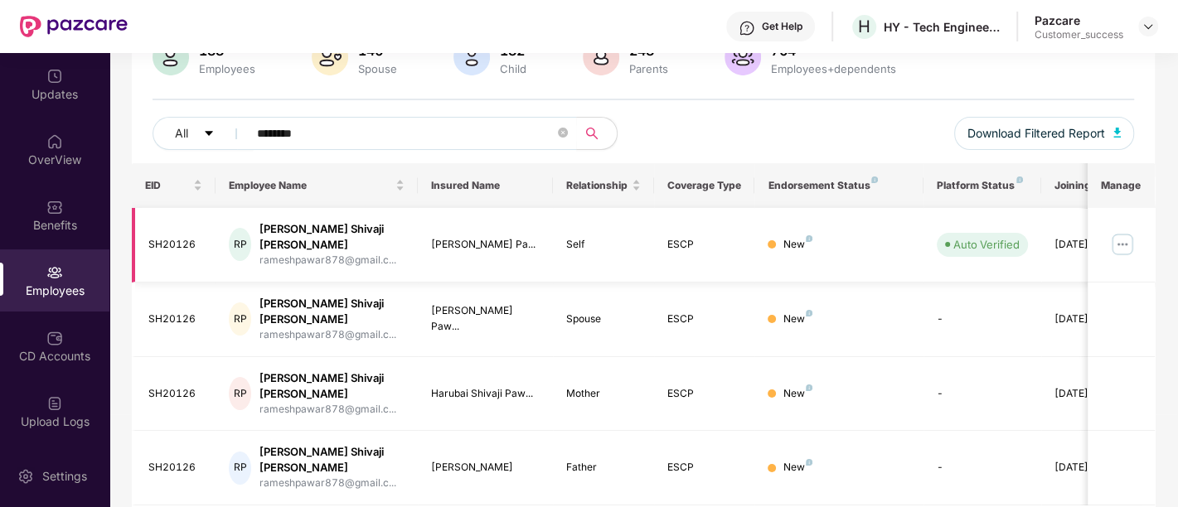
click at [168, 237] on div "SH20126" at bounding box center [175, 245] width 55 height 16
copy div "SH20126"
